Goal: Navigation & Orientation: Understand site structure

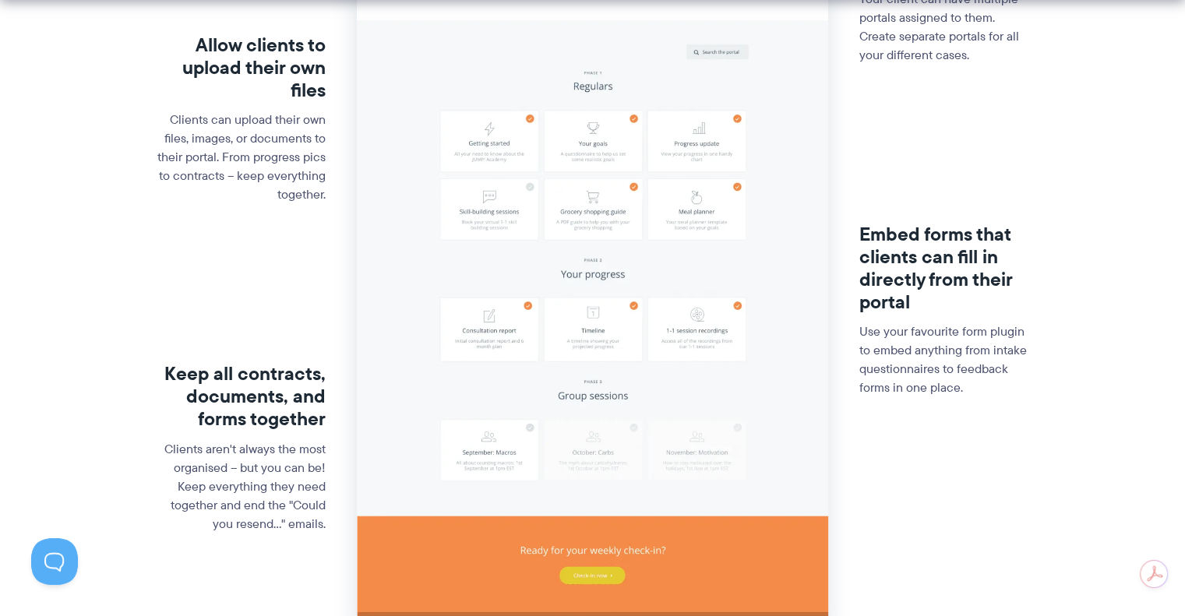
scroll to position [545, 0]
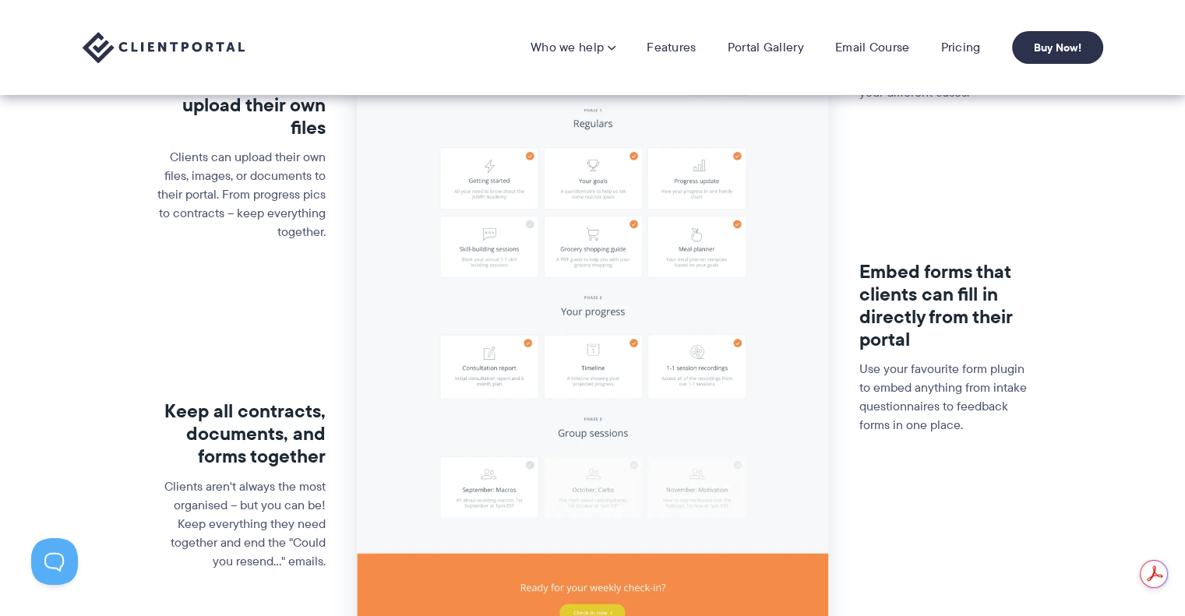
click at [960, 50] on link "Pricing" at bounding box center [961, 48] width 40 height 16
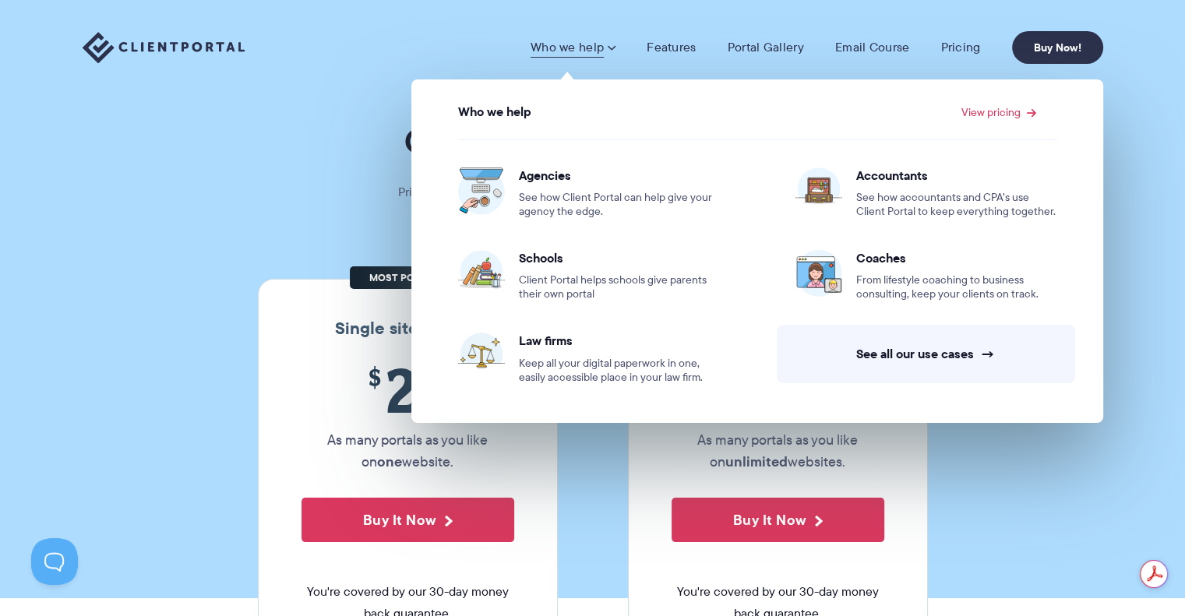
click at [906, 277] on span "From lifestyle coaching to business consulting, keep your clients on track." at bounding box center [956, 288] width 200 height 28
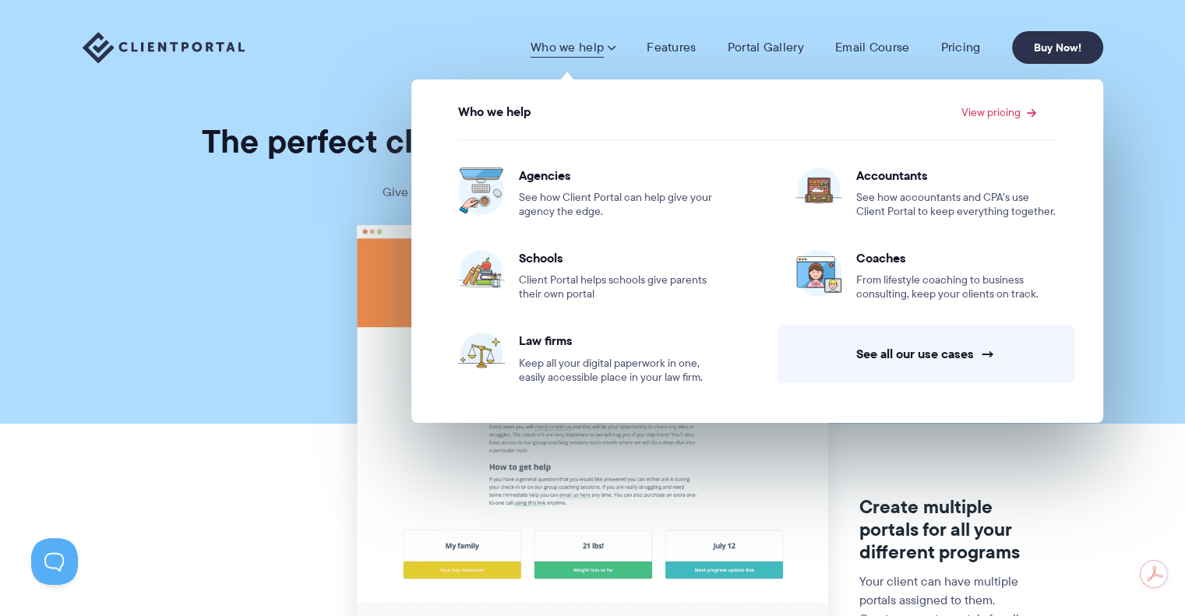
click at [898, 348] on link "See all our use cases →" at bounding box center [926, 354] width 298 height 58
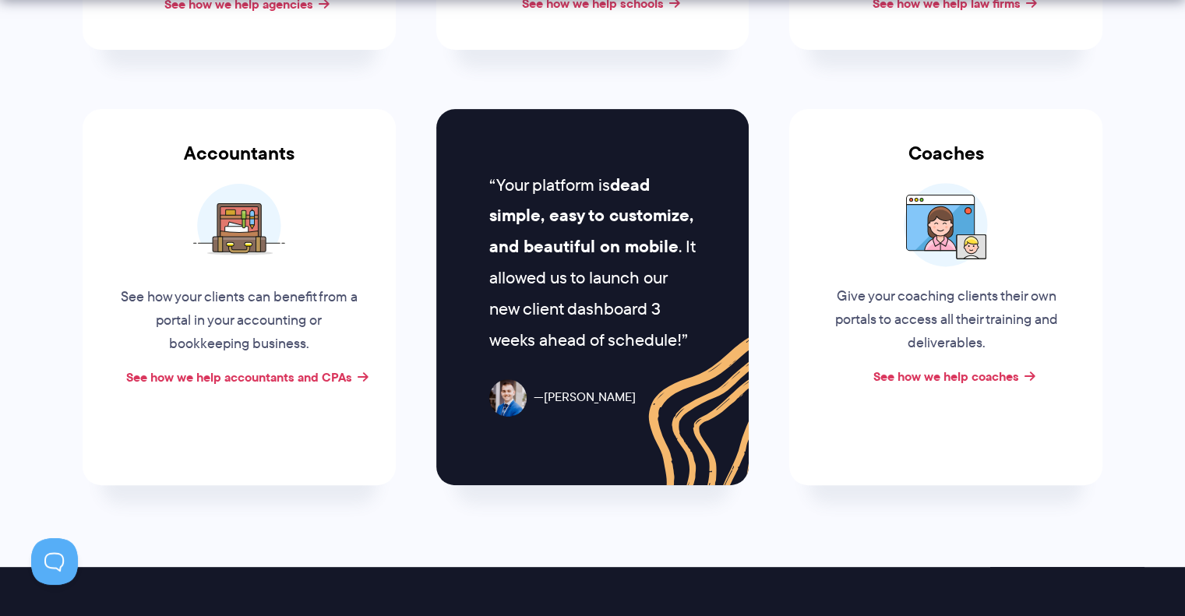
click at [901, 373] on link "See how we help coaches" at bounding box center [947, 376] width 146 height 19
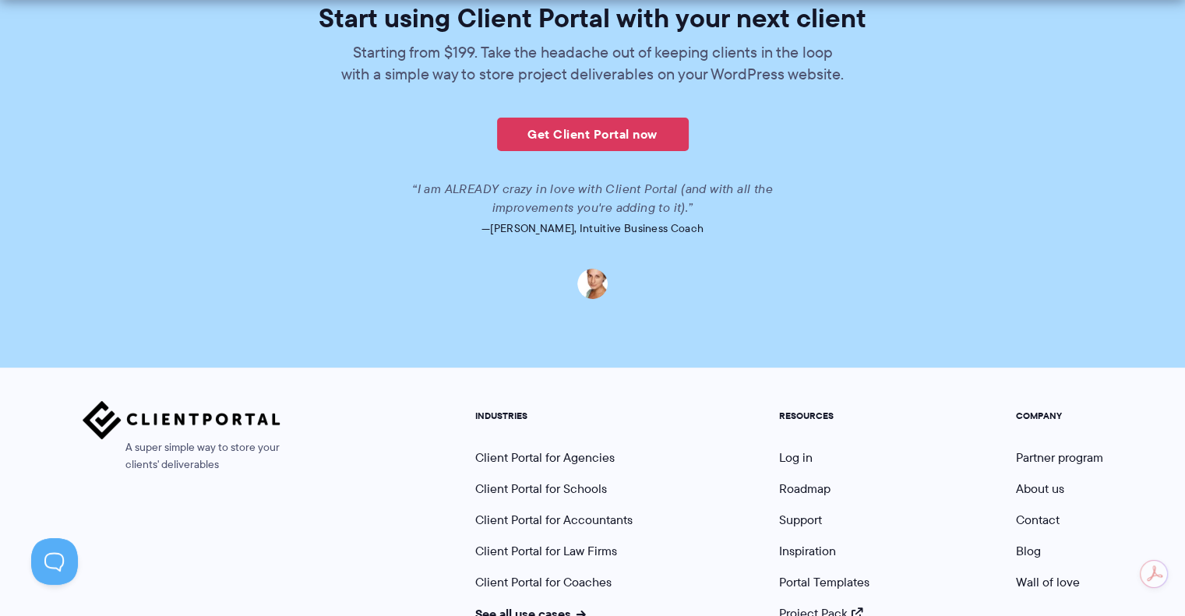
scroll to position [3812, 0]
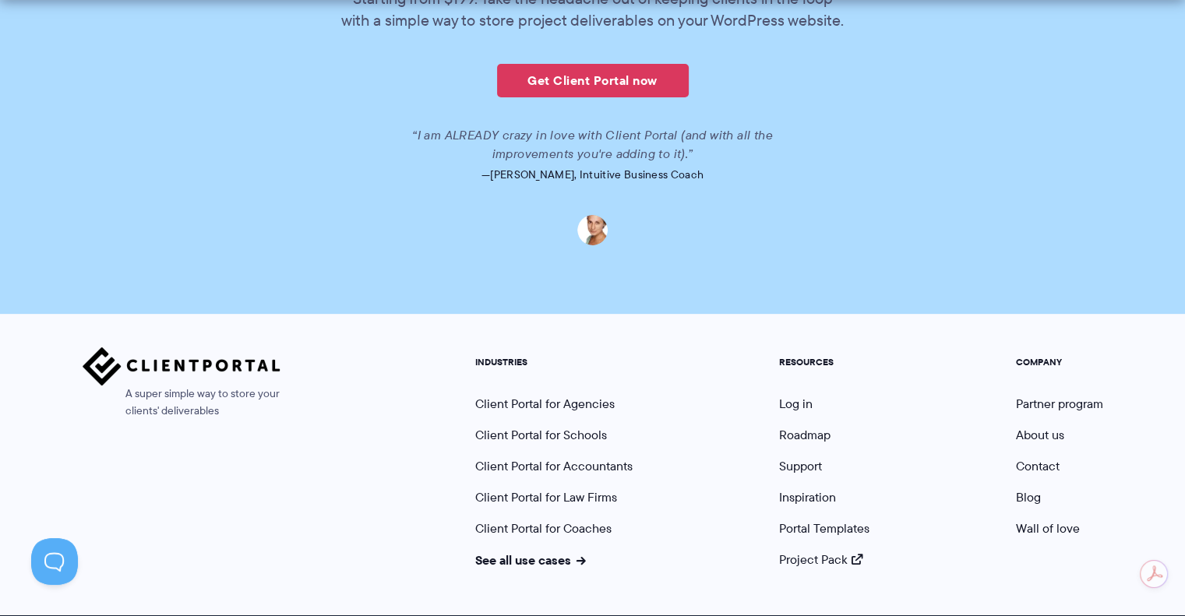
click at [789, 457] on link "Support" at bounding box center [800, 466] width 43 height 18
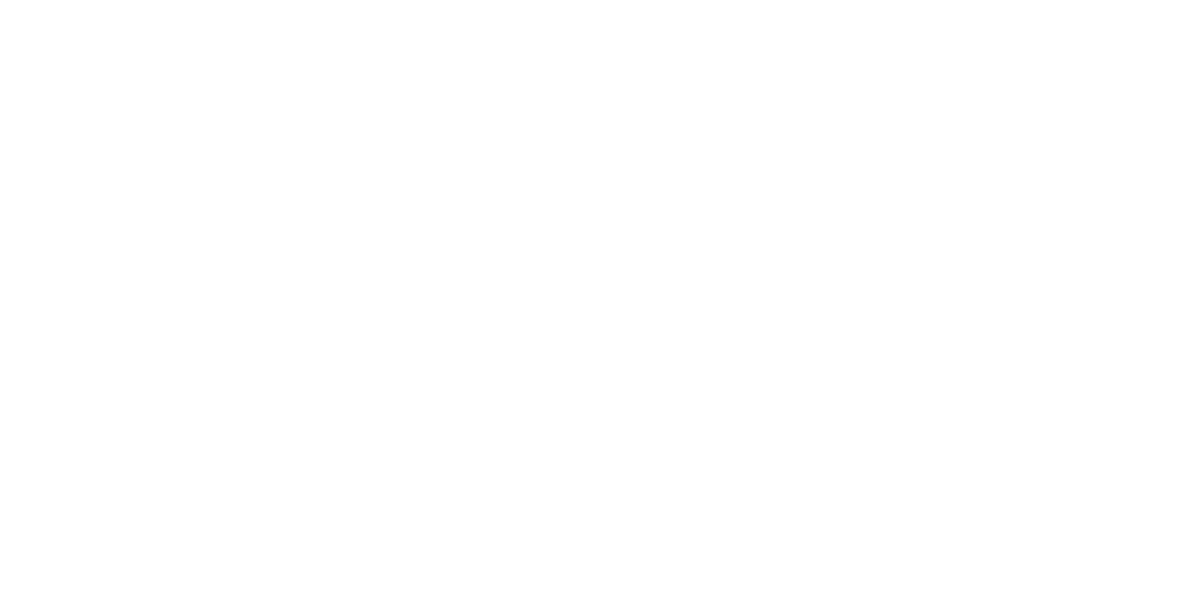
scroll to position [626, 0]
